Goal: Task Accomplishment & Management: Manage account settings

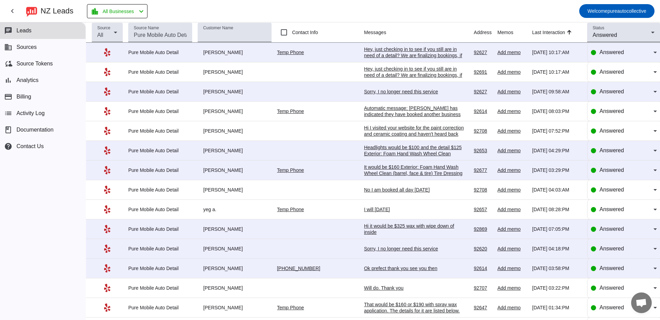
scroll to position [1215, 0]
click at [263, 11] on mat-toolbar-row "chevron_left [GEOGRAPHIC_DATA] Leads location_city All Businesses chevron_left …" at bounding box center [330, 11] width 660 height 22
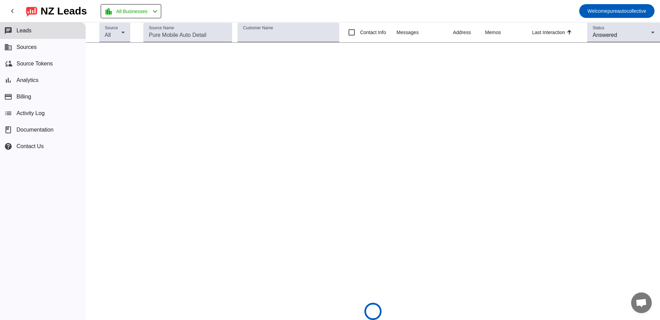
scroll to position [1221, 0]
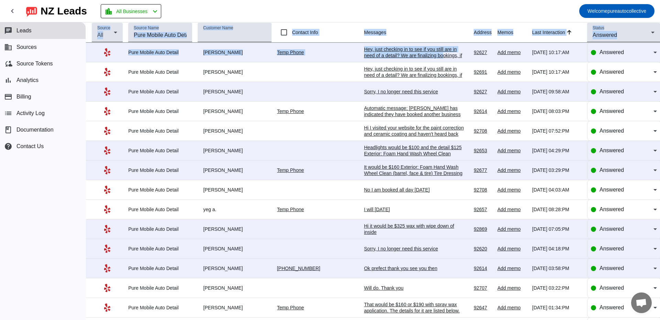
drag, startPoint x: 201, startPoint y: 12, endPoint x: 413, endPoint y: 50, distance: 215.3
click at [421, 52] on div "chevron_left [GEOGRAPHIC_DATA] Leads location_city All Businesses chevron_left …" at bounding box center [330, 160] width 660 height 320
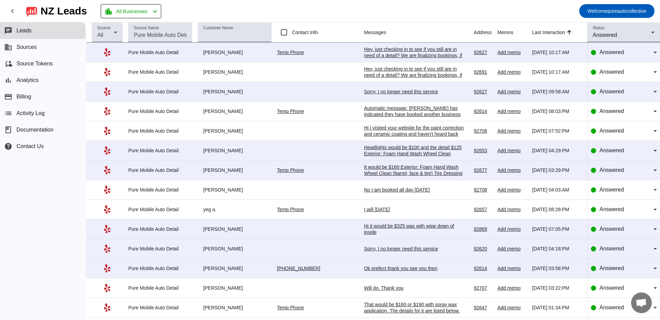
click at [238, 9] on mat-toolbar-row "chevron_left [GEOGRAPHIC_DATA] Leads location_city All Businesses chevron_left …" at bounding box center [330, 11] width 660 height 22
click at [40, 46] on button "business Sources" at bounding box center [43, 47] width 86 height 17
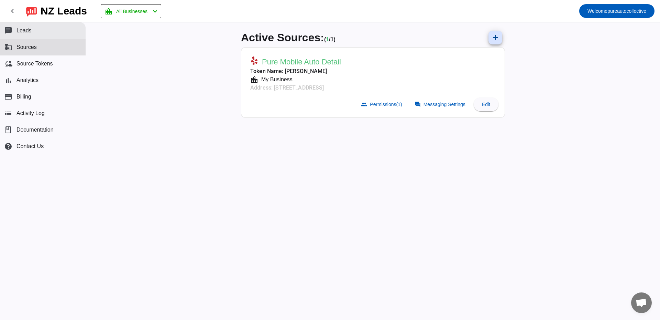
click at [42, 32] on button "chat Leads" at bounding box center [43, 30] width 86 height 17
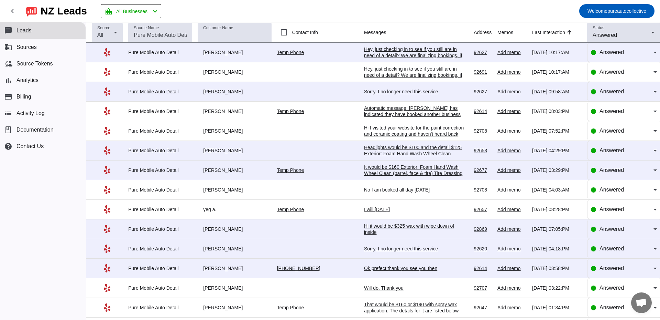
click at [406, 14] on mat-toolbar-row "chevron_left [GEOGRAPHIC_DATA] Leads location_city All Businesses chevron_left …" at bounding box center [330, 11] width 660 height 22
click at [219, 8] on mat-toolbar-row "chevron_left [GEOGRAPHIC_DATA] Leads location_city All Businesses chevron_left …" at bounding box center [330, 11] width 660 height 22
click at [55, 37] on button "chat Leads" at bounding box center [43, 30] width 86 height 17
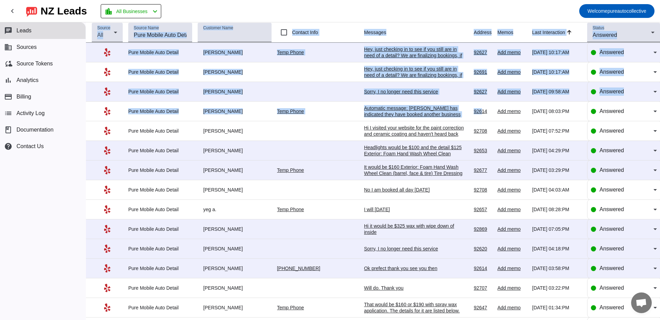
drag, startPoint x: 198, startPoint y: 9, endPoint x: 471, endPoint y: 102, distance: 288.1
click at [471, 102] on div "chevron_left [GEOGRAPHIC_DATA] Leads location_city All Businesses chevron_left …" at bounding box center [330, 160] width 660 height 320
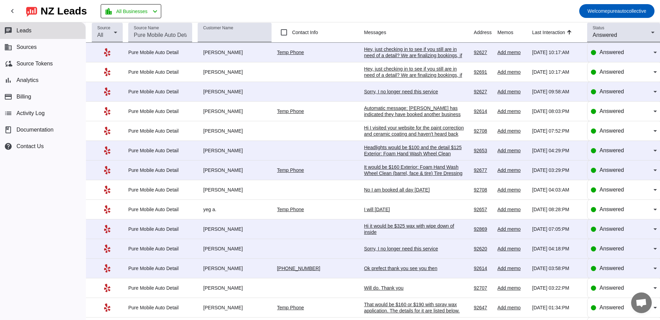
click at [416, 16] on mat-toolbar-row "chevron_left [GEOGRAPHIC_DATA] Leads location_city All Businesses chevron_left …" at bounding box center [330, 11] width 660 height 22
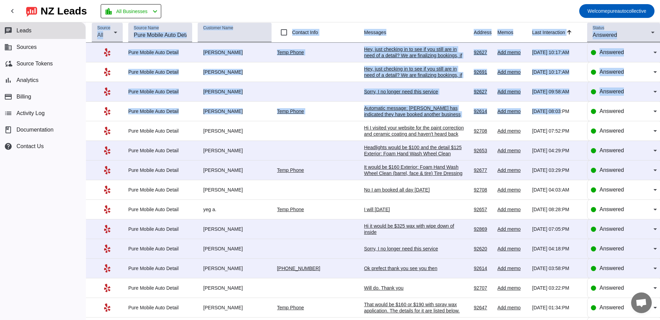
drag, startPoint x: 207, startPoint y: 11, endPoint x: 551, endPoint y: 113, distance: 358.7
click at [551, 113] on div "chevron_left [GEOGRAPHIC_DATA] Leads location_city All Businesses chevron_left …" at bounding box center [330, 160] width 660 height 320
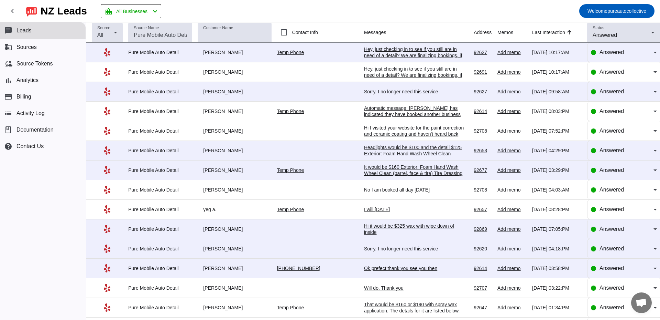
click at [422, 4] on mat-toolbar-row "chevron_left [GEOGRAPHIC_DATA] Leads location_city All Businesses chevron_left …" at bounding box center [330, 11] width 660 height 22
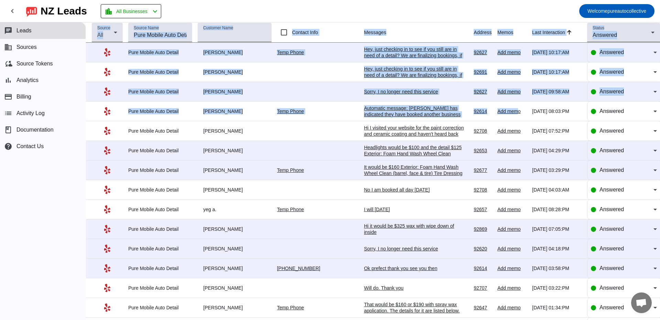
drag, startPoint x: 182, startPoint y: 9, endPoint x: 509, endPoint y: 111, distance: 343.4
click at [509, 111] on div "chevron_left [GEOGRAPHIC_DATA] Leads location_city All Businesses chevron_left …" at bounding box center [330, 160] width 660 height 320
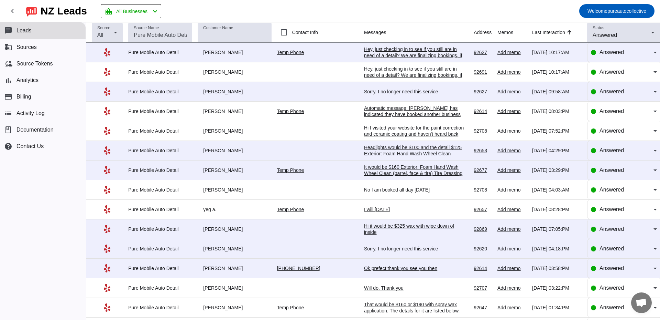
click at [367, 13] on mat-toolbar-row "chevron_left [GEOGRAPHIC_DATA] Leads location_city All Businesses chevron_left …" at bounding box center [330, 11] width 660 height 22
click at [40, 35] on button "chat Leads" at bounding box center [43, 30] width 86 height 17
click at [49, 49] on button "business Sources" at bounding box center [43, 47] width 86 height 17
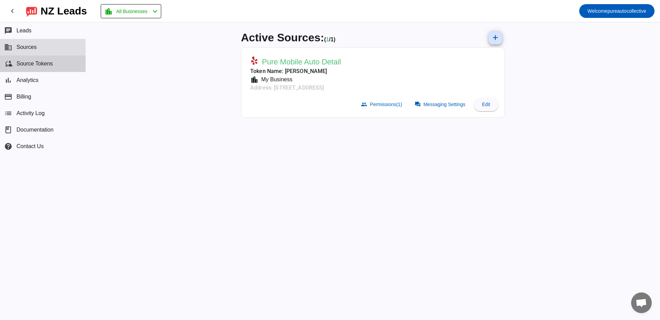
click at [62, 65] on button "cloud_sync Source Tokens" at bounding box center [43, 63] width 86 height 17
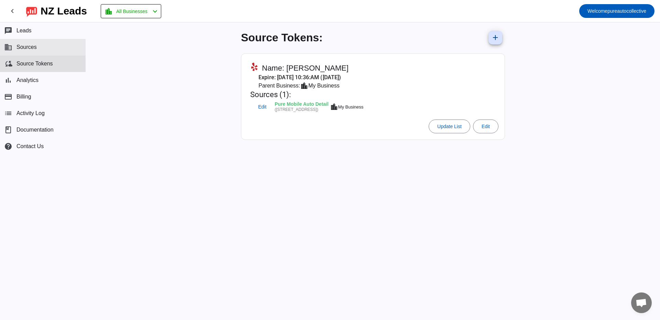
click at [57, 46] on button "business Sources" at bounding box center [43, 47] width 86 height 17
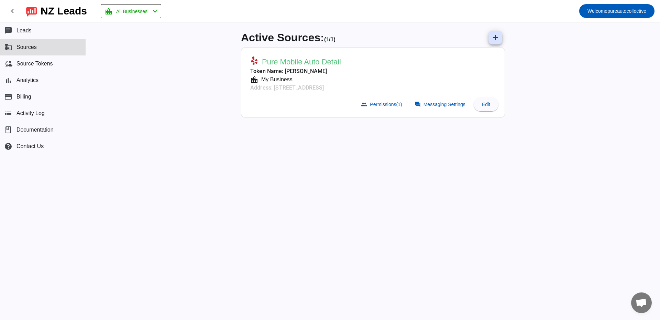
click at [440, 146] on div "Active Sources: ( 1 / 1) add Pure Mobile Auto Detail Token Name: [PERSON_NAME] …" at bounding box center [373, 170] width 275 height 297
click at [7, 30] on mat-icon "chat" at bounding box center [8, 30] width 8 height 8
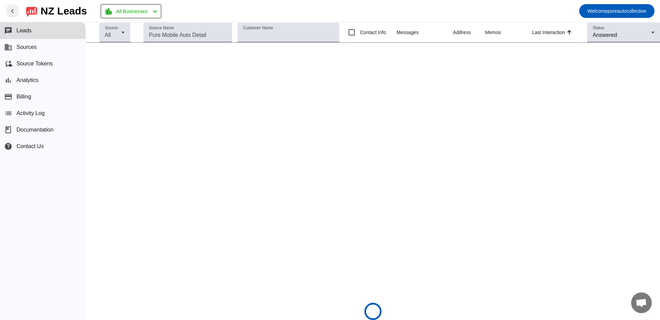
click at [5, 13] on span at bounding box center [12, 11] width 17 height 17
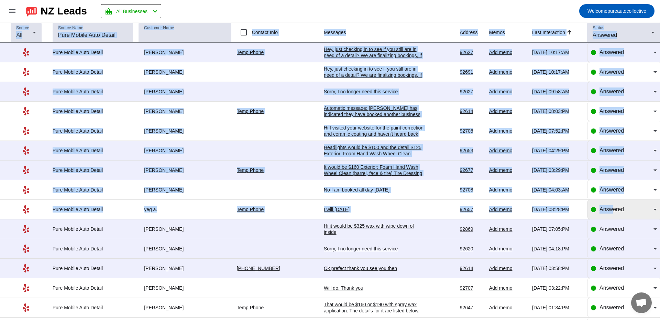
drag, startPoint x: 212, startPoint y: 9, endPoint x: 607, endPoint y: 209, distance: 443.1
click at [607, 209] on div "menu NZ Leads location_city All Businesses chevron_left Welcome pureautocollect…" at bounding box center [330, 160] width 660 height 320
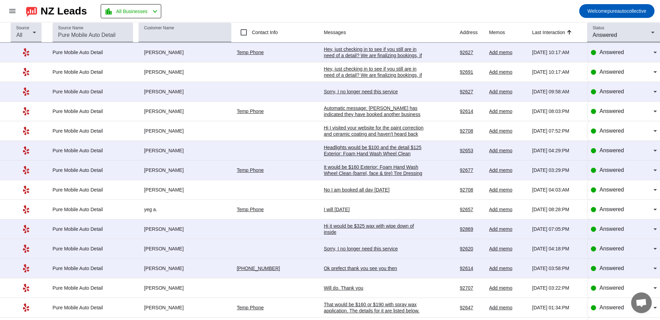
click at [344, 14] on mat-toolbar-row "menu NZ Leads location_city All Businesses chevron_left Welcome pureautocollect…" at bounding box center [330, 11] width 660 height 22
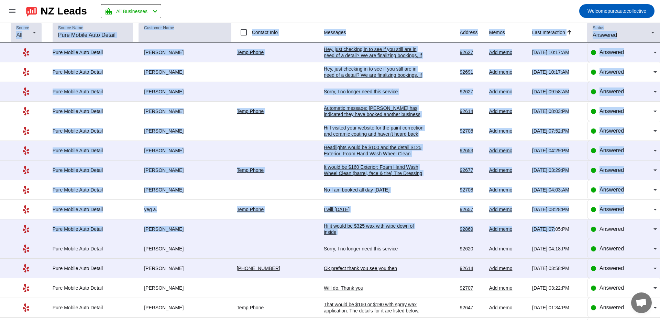
drag, startPoint x: 196, startPoint y: 15, endPoint x: 552, endPoint y: 238, distance: 420.2
click at [552, 237] on div "menu NZ Leads location_city All Businesses chevron_left Welcome pureautocollect…" at bounding box center [330, 160] width 660 height 320
click at [631, 176] on div "Answered" at bounding box center [624, 169] width 66 height 19
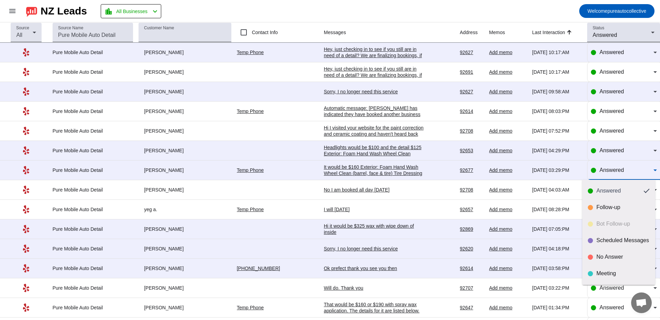
click at [477, 10] on div at bounding box center [330, 160] width 660 height 320
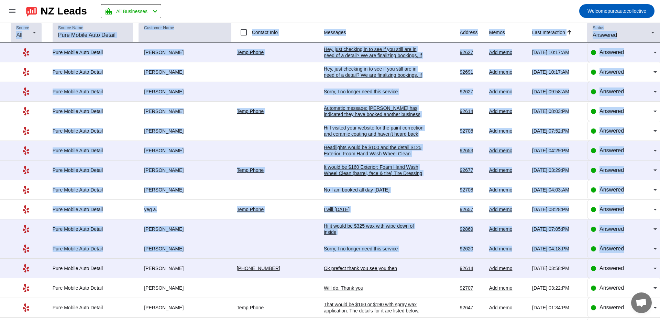
drag, startPoint x: 197, startPoint y: 15, endPoint x: 668, endPoint y: 281, distance: 540.5
click at [660, 281] on html "menu NZ Leads location_city All Businesses chevron_left Welcome pureautocollect…" at bounding box center [330, 160] width 660 height 320
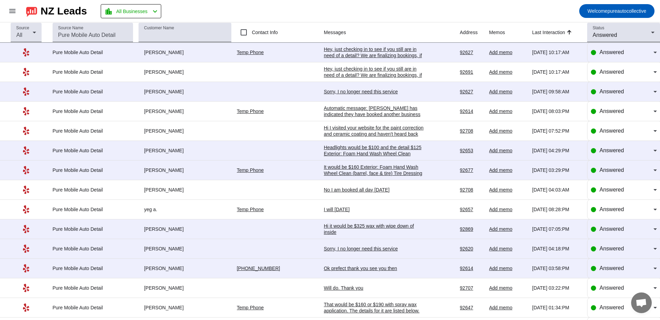
click at [467, 13] on mat-toolbar-row "menu NZ Leads location_city All Businesses chevron_left Welcome pureautocollect…" at bounding box center [330, 11] width 660 height 22
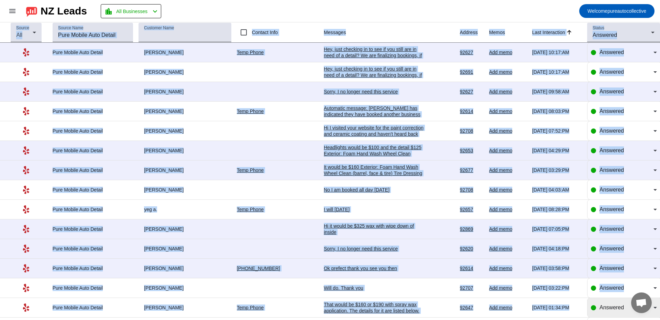
drag, startPoint x: 225, startPoint y: 17, endPoint x: 583, endPoint y: 305, distance: 459.7
click at [583, 305] on div "menu NZ Leads location_city All Businesses chevron_left Welcome pureautocollect…" at bounding box center [330, 160] width 660 height 320
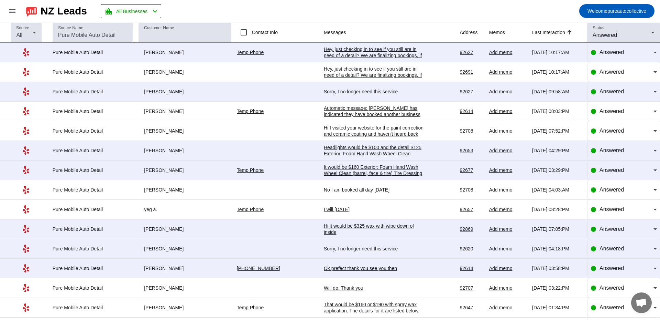
click at [228, 8] on mat-toolbar-row "menu NZ Leads location_city All Businesses chevron_left Welcome pureautocollect…" at bounding box center [330, 11] width 660 height 22
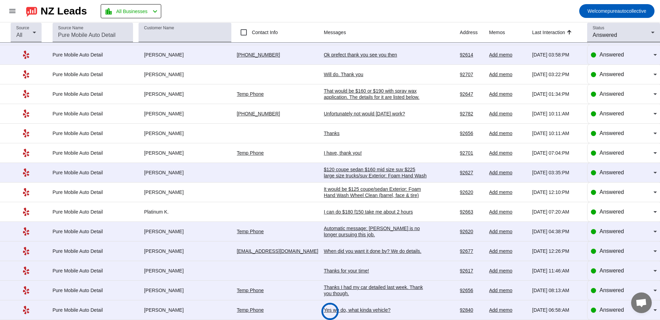
drag, startPoint x: 178, startPoint y: 10, endPoint x: 632, endPoint y: 330, distance: 555.3
click at [632, 319] on html "menu NZ Leads location_city All Businesses chevron_left Welcome pureautocollect…" at bounding box center [330, 160] width 660 height 320
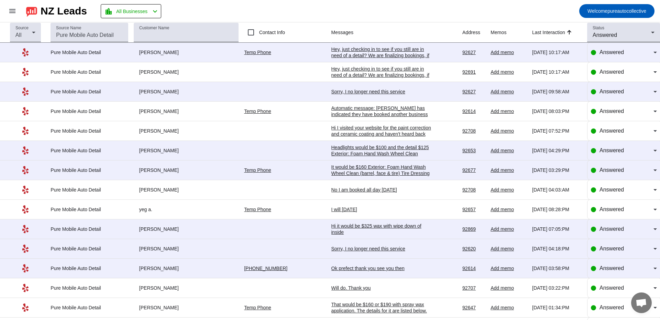
click at [198, 15] on mat-toolbar-row "menu NZ Leads location_city All Businesses chevron_left Welcome pureautocollect…" at bounding box center [330, 11] width 660 height 22
drag, startPoint x: 175, startPoint y: 7, endPoint x: 657, endPoint y: 315, distance: 572.9
click at [657, 315] on div "menu NZ Leads location_city All Businesses chevron_left Welcome pureautocollect…" at bounding box center [330, 160] width 660 height 320
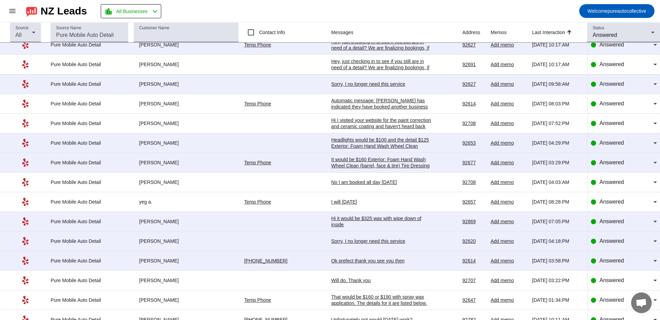
click at [344, 5] on mat-toolbar-row "menu NZ Leads location_city All Businesses chevron_left Welcome pureautocollect…" at bounding box center [330, 11] width 660 height 22
